Goal: Information Seeking & Learning: Learn about a topic

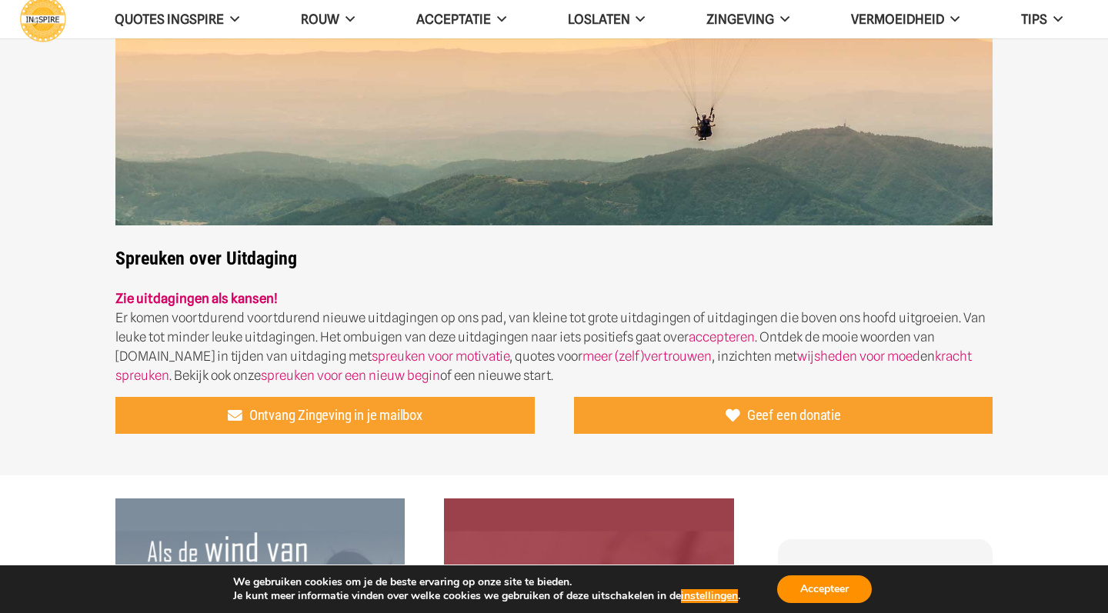
scroll to position [559, 0]
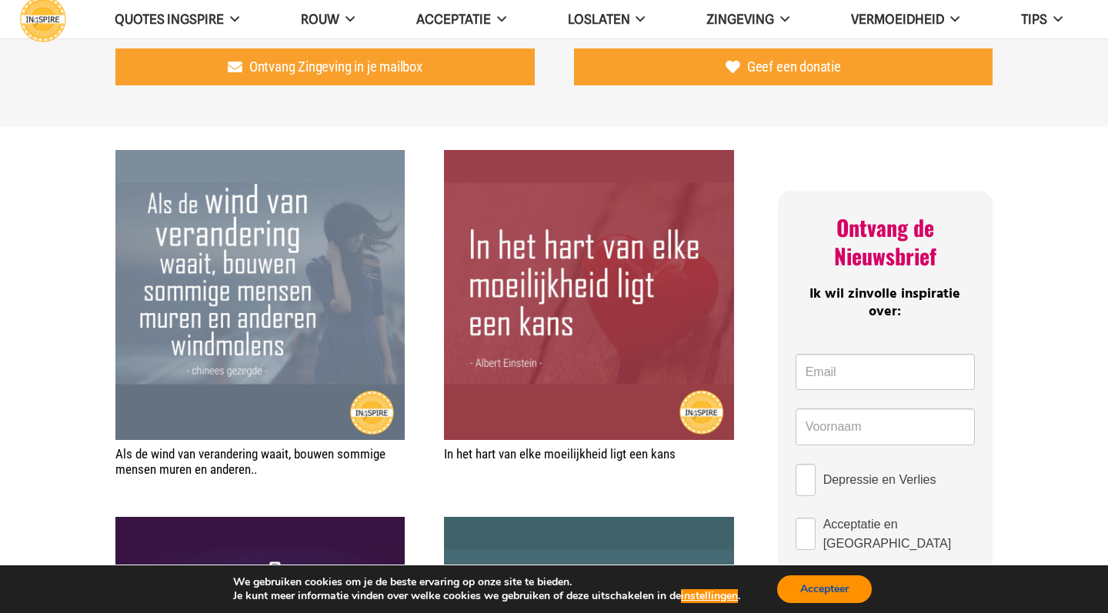
click at [838, 591] on button "Accepteer" at bounding box center [824, 590] width 95 height 28
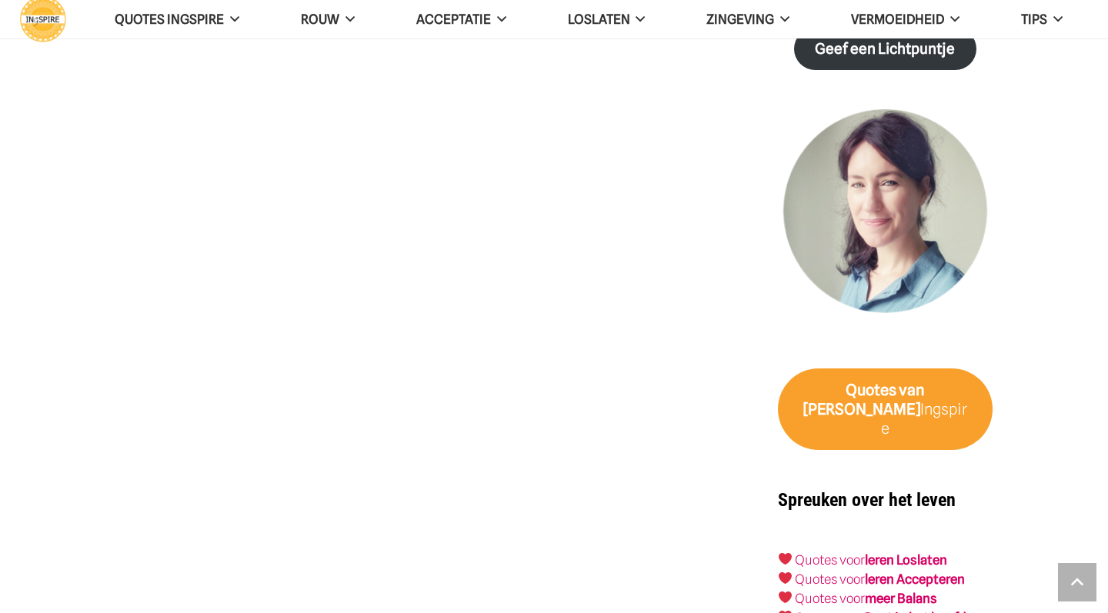
scroll to position [2147, 0]
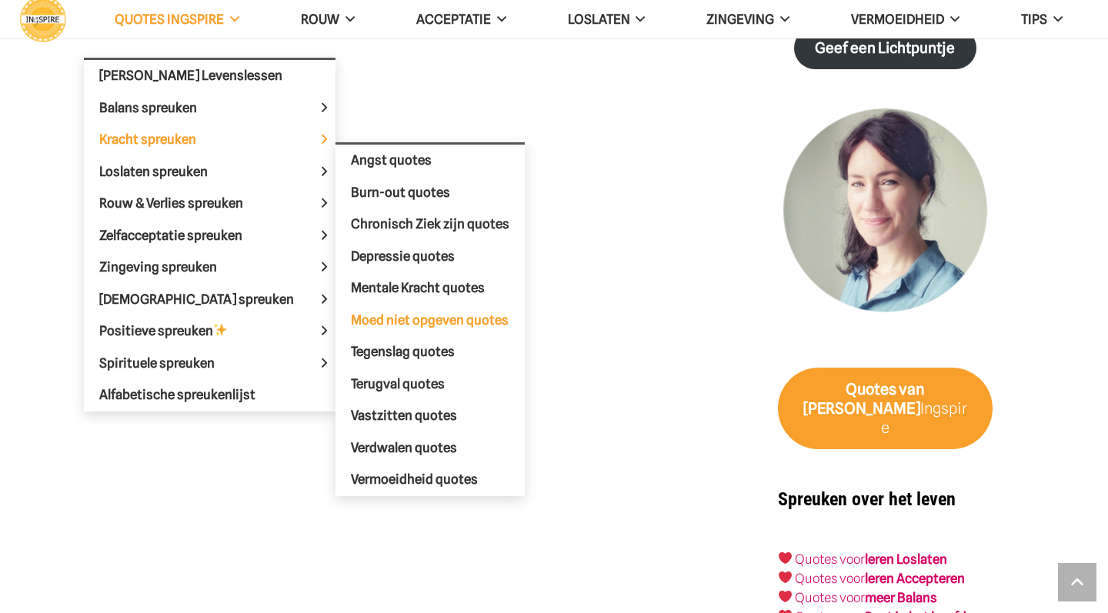
click at [412, 318] on span "Moed niet opgeven quotes" at bounding box center [430, 319] width 158 height 15
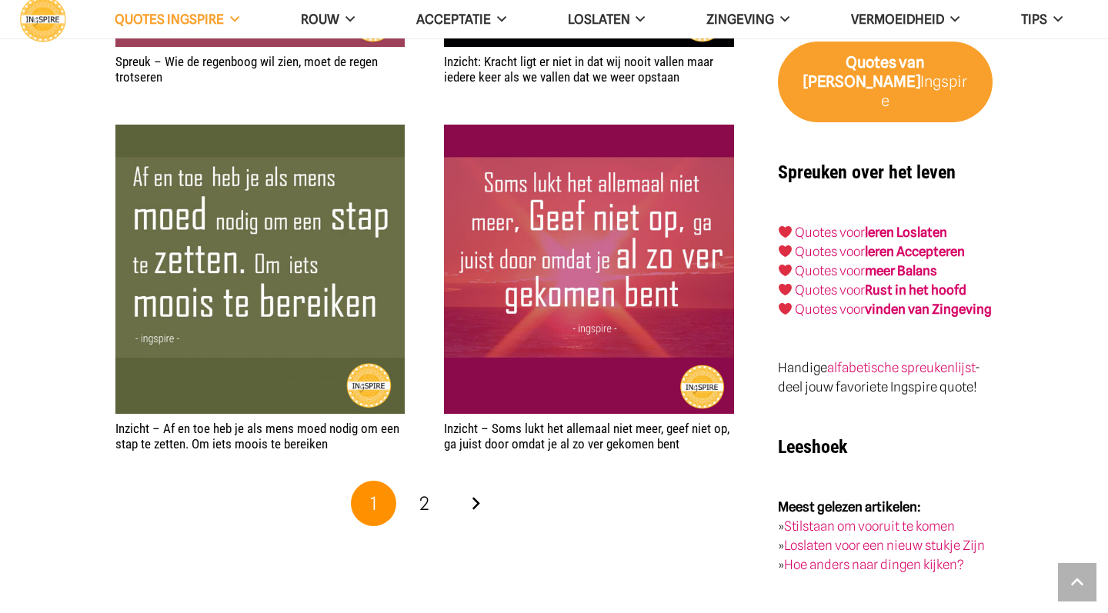
scroll to position [2496, 0]
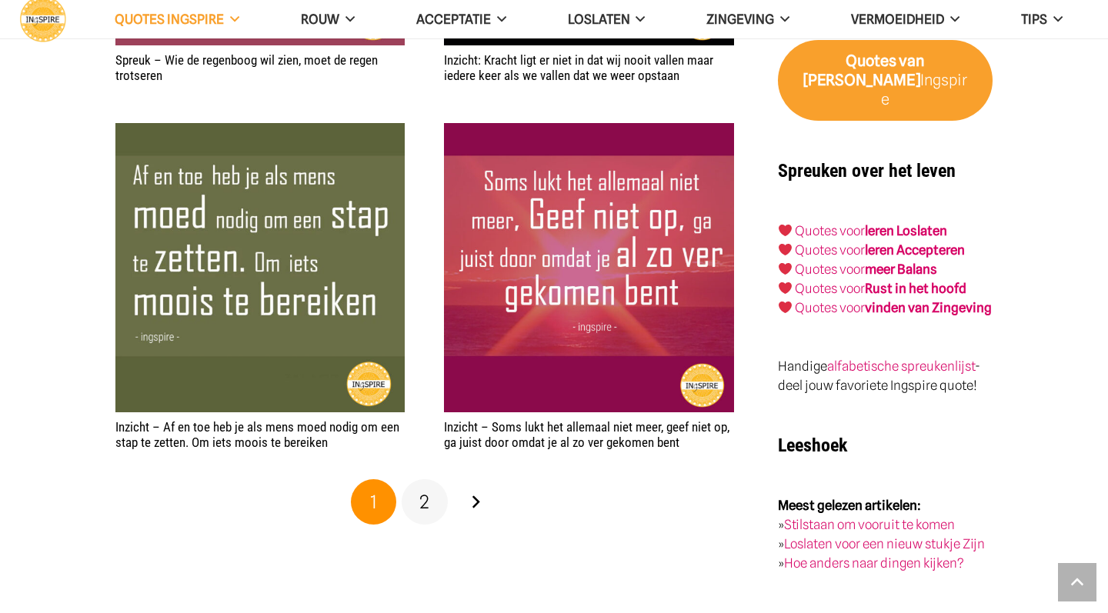
click at [428, 497] on span "2" at bounding box center [424, 502] width 10 height 22
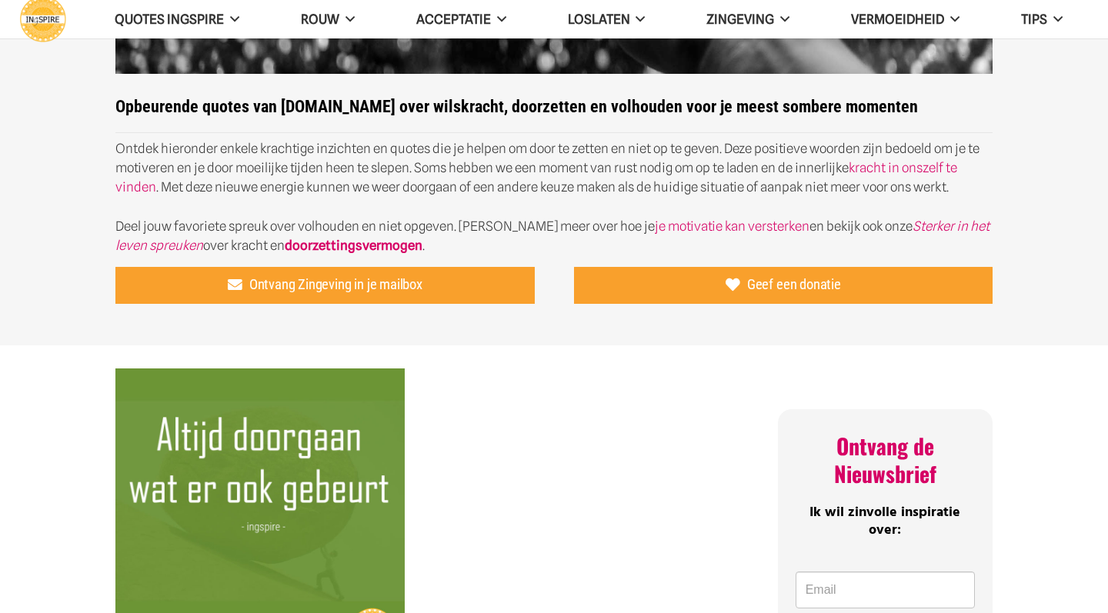
scroll to position [251, 0]
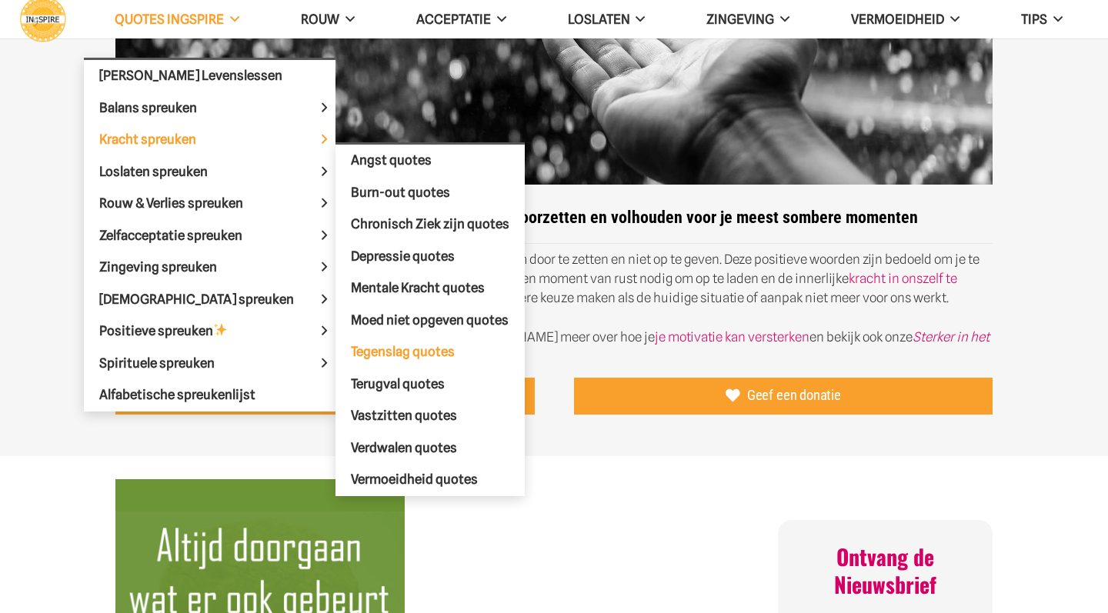
click at [380, 353] on span "Tegenslag quotes" at bounding box center [403, 351] width 104 height 15
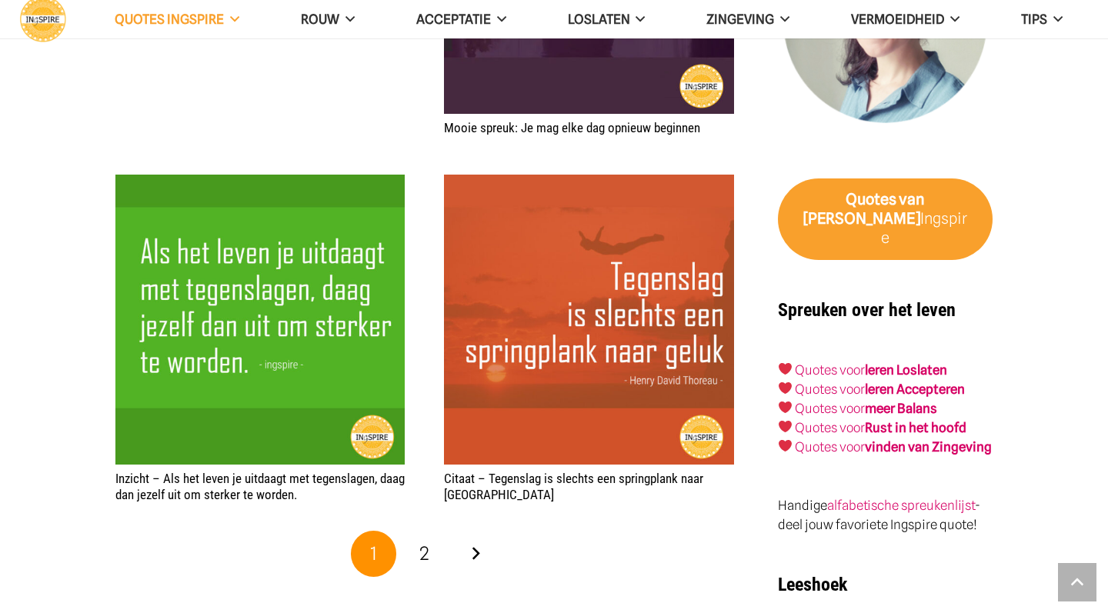
scroll to position [2990, 0]
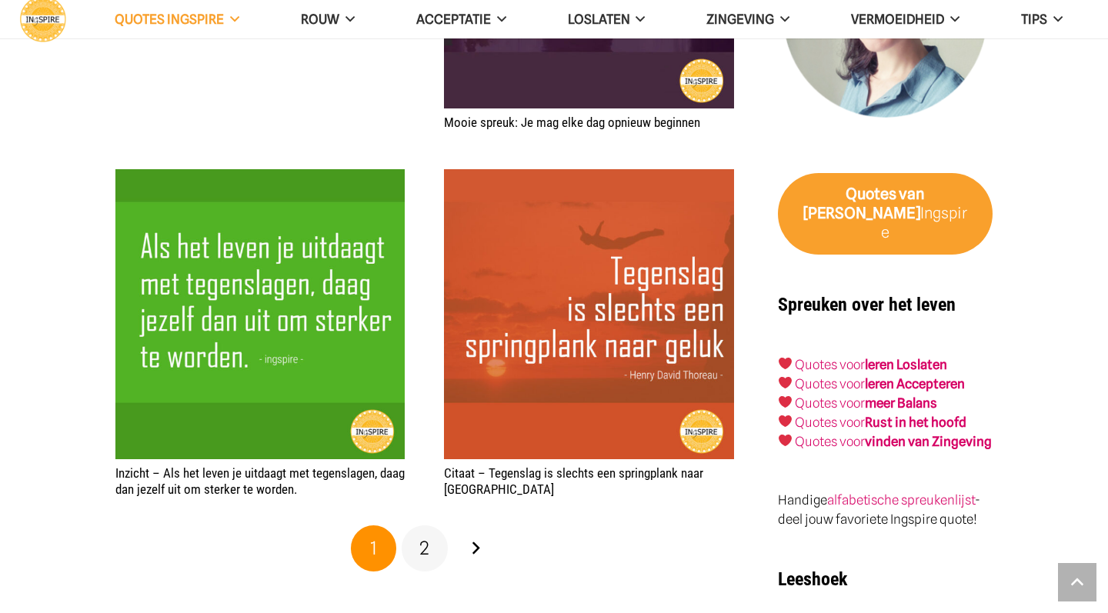
click at [427, 537] on span "2" at bounding box center [424, 548] width 10 height 22
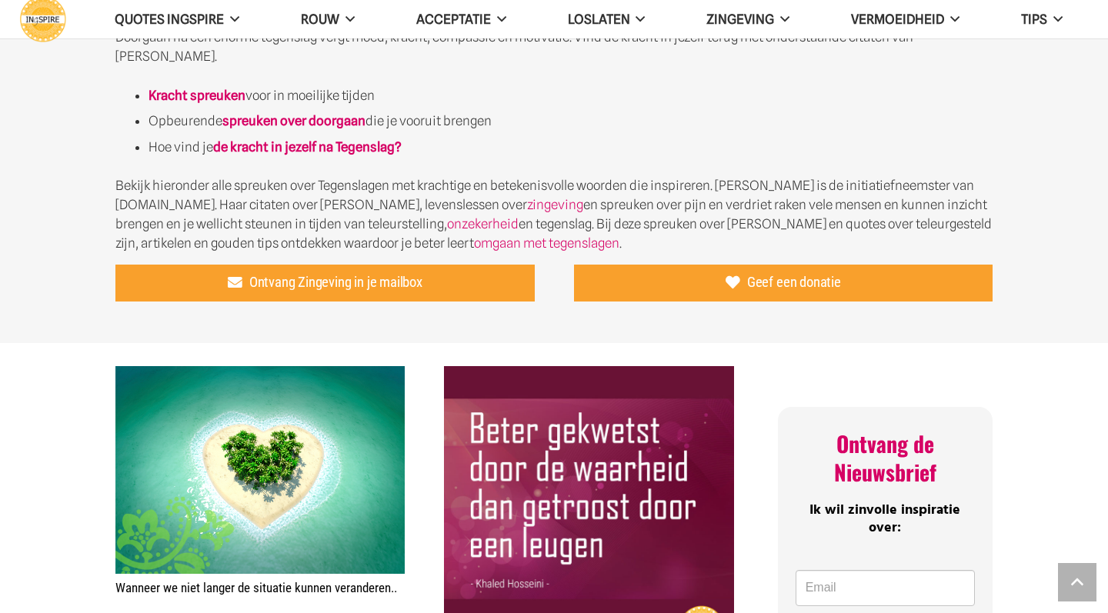
scroll to position [985, 0]
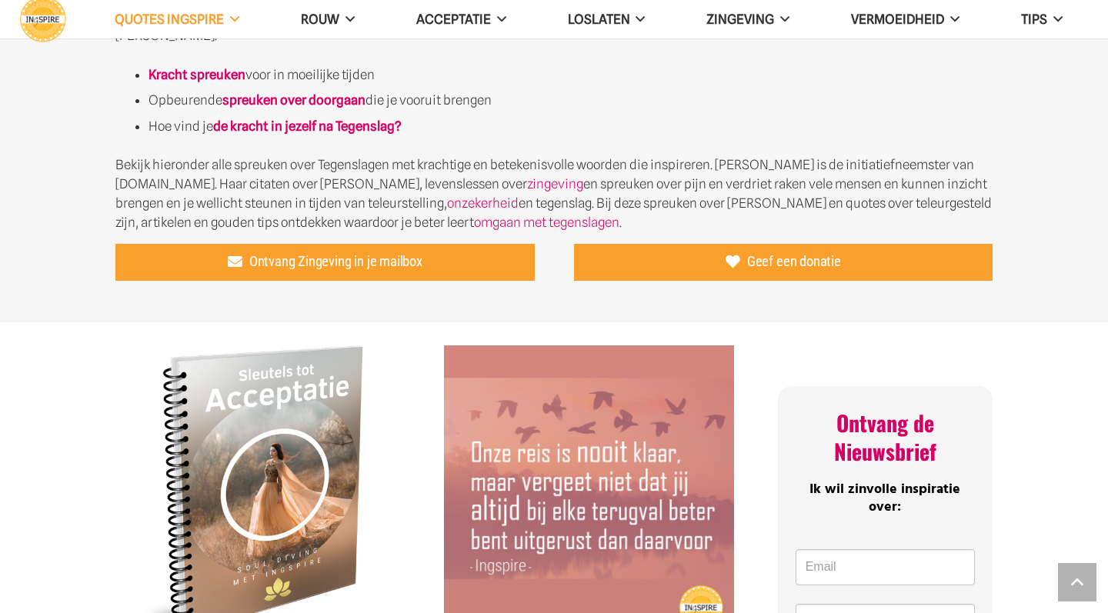
scroll to position [1009, 0]
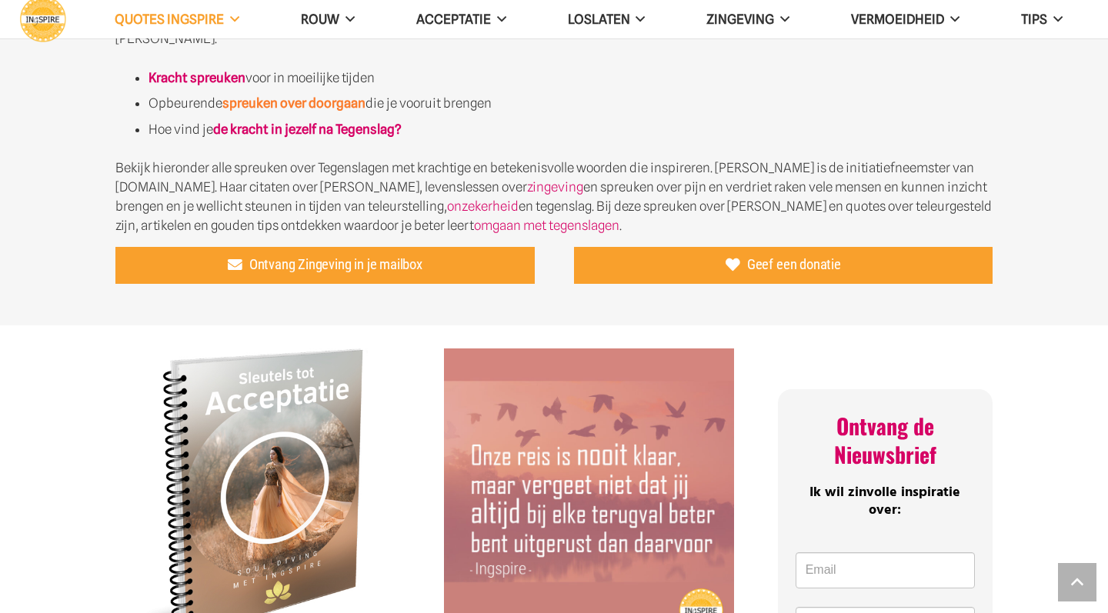
click at [299, 95] on strong "spreuken over doorgaan" at bounding box center [293, 102] width 143 height 15
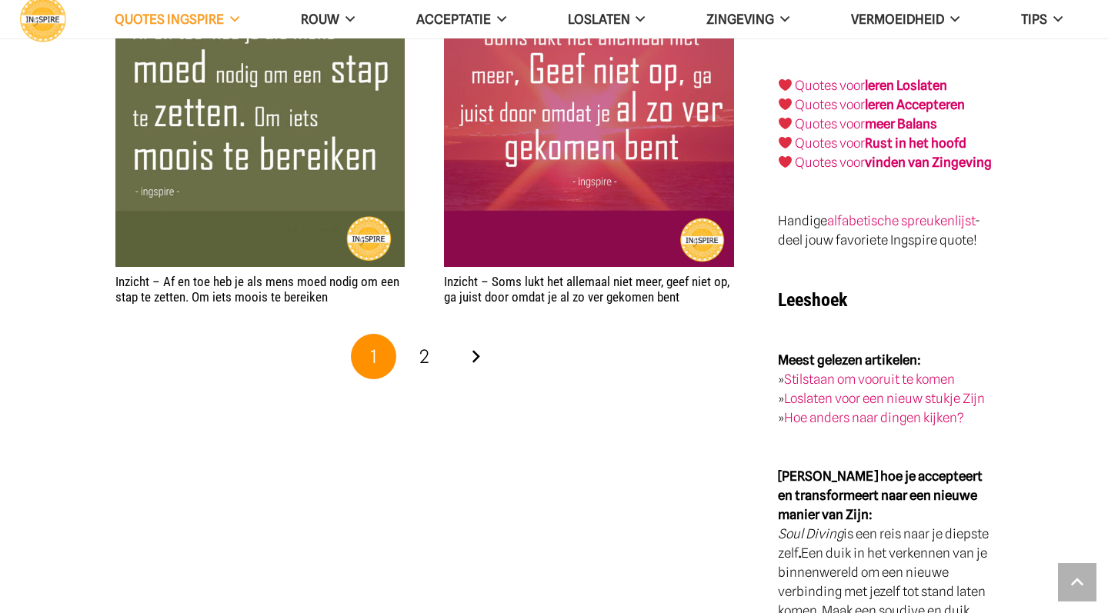
scroll to position [2647, 0]
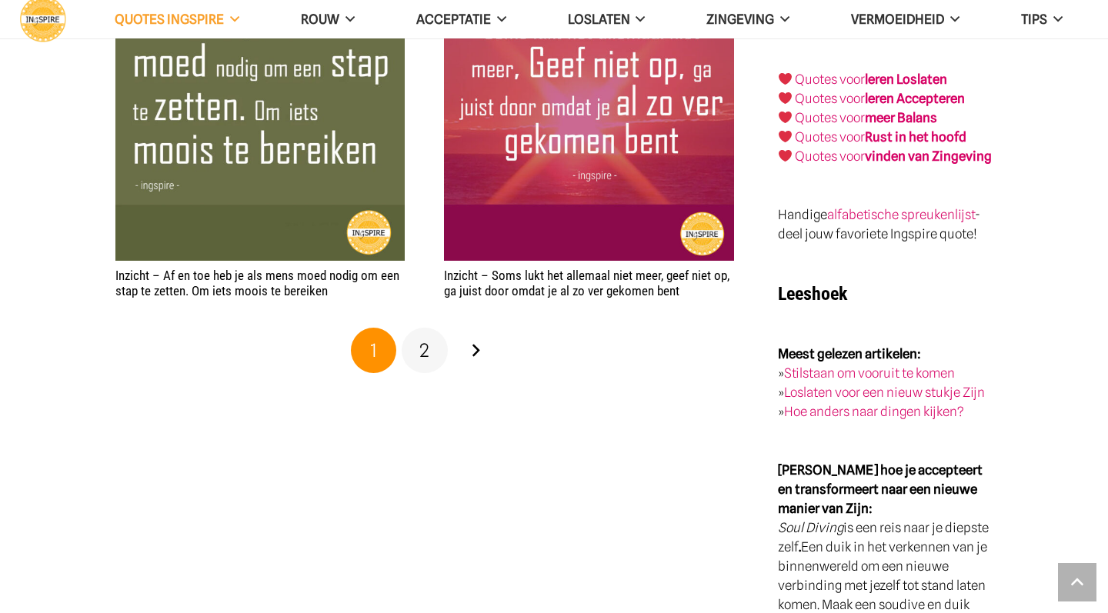
click at [427, 350] on span "2" at bounding box center [424, 350] width 10 height 22
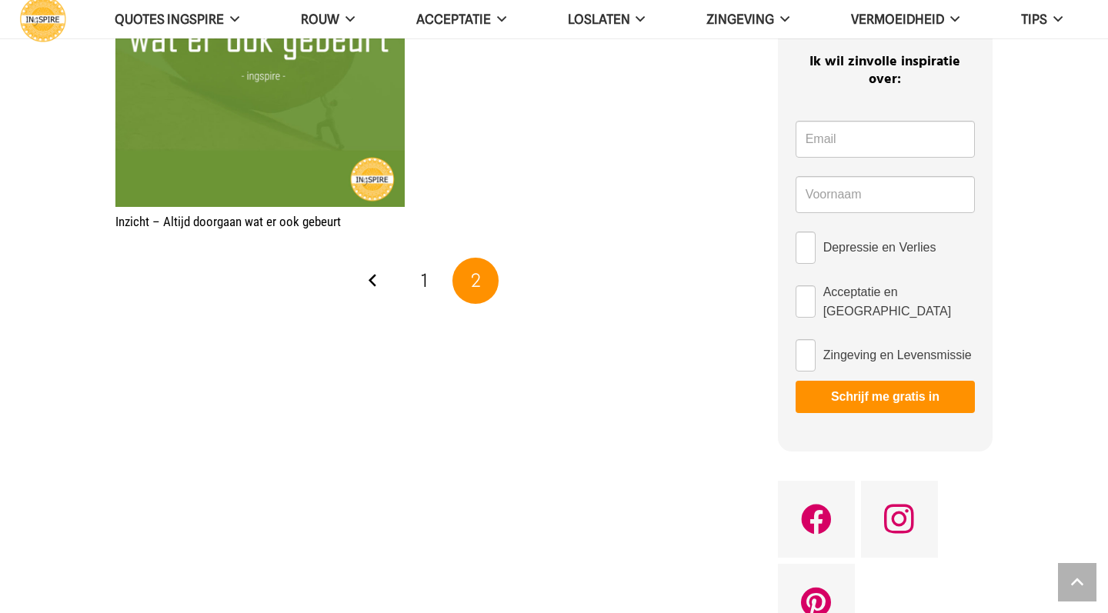
scroll to position [823, 0]
